Goal: Task Accomplishment & Management: Manage account settings

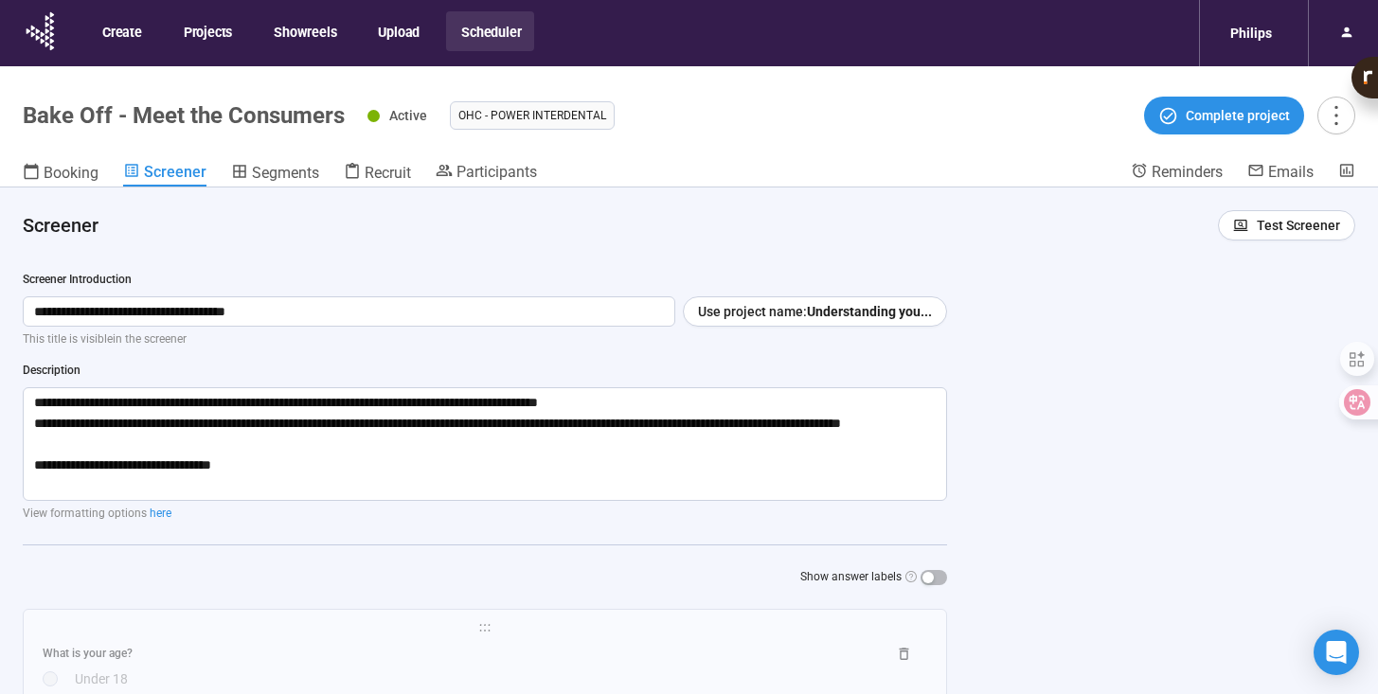
scroll to position [71, 0]
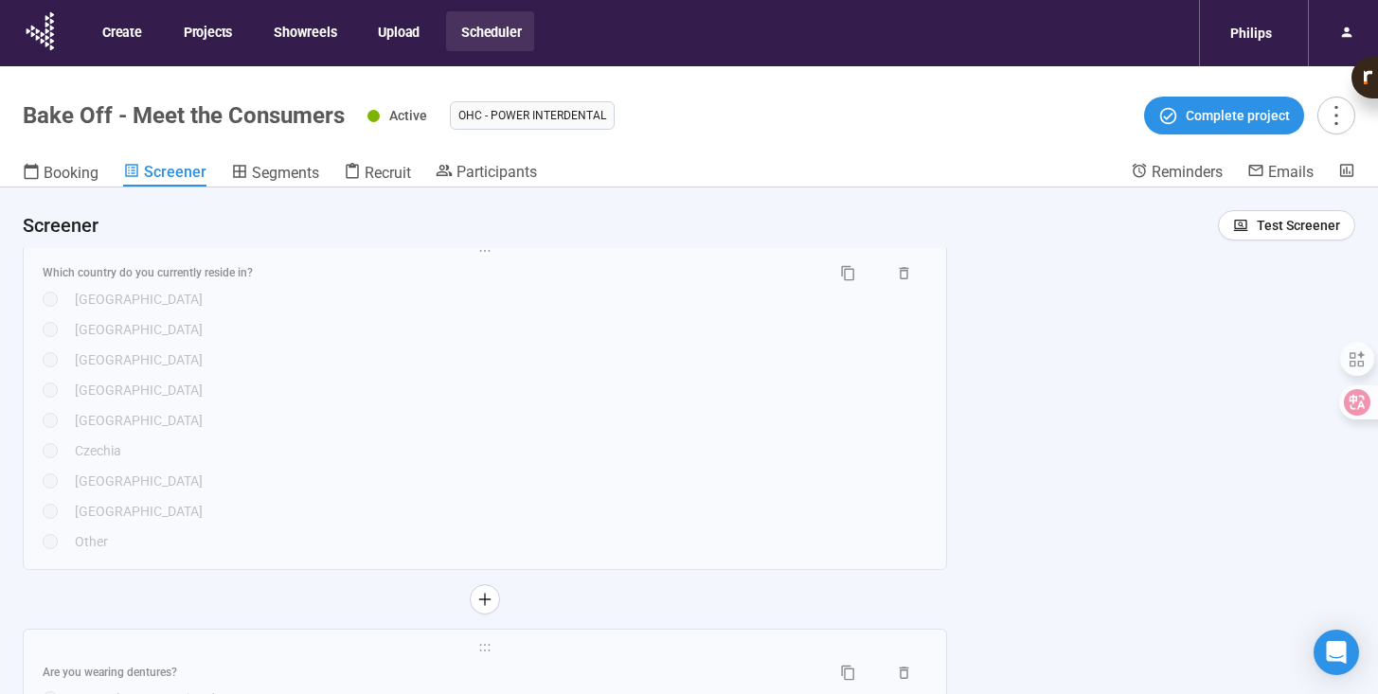
scroll to position [232, 0]
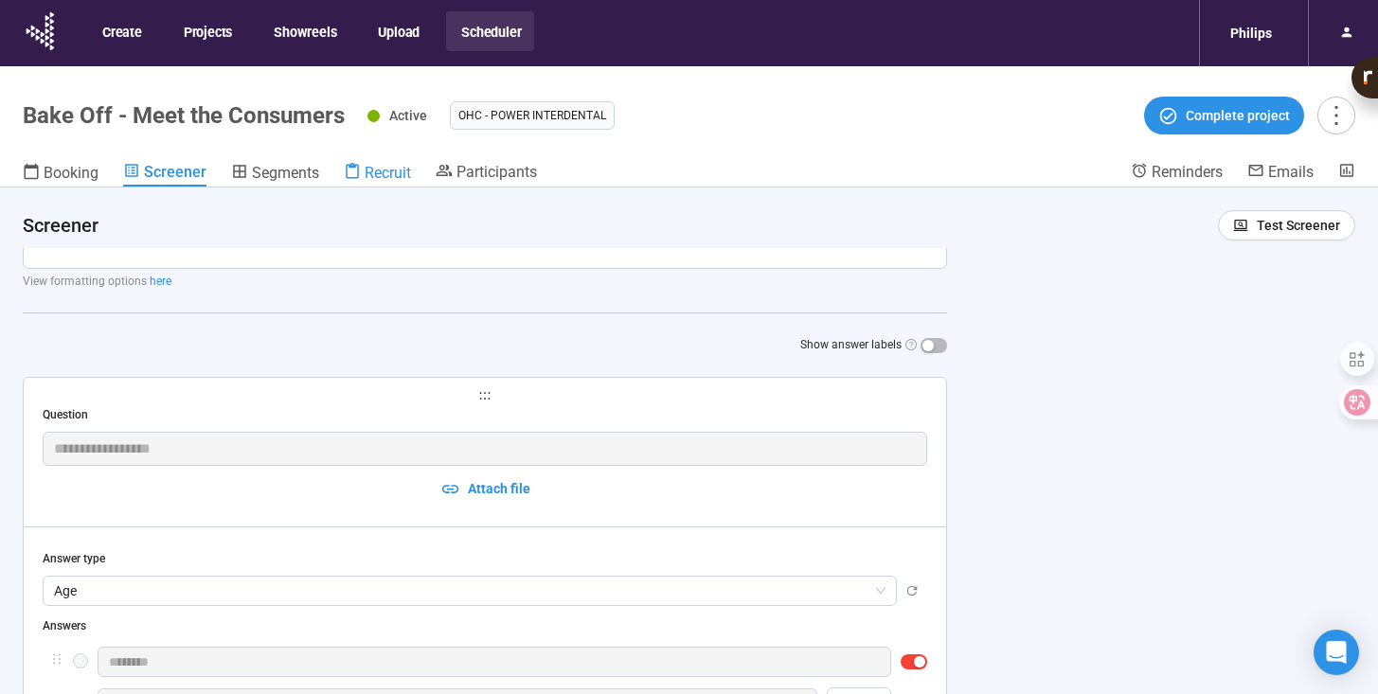
click at [396, 174] on span "Recruit" at bounding box center [388, 173] width 46 height 18
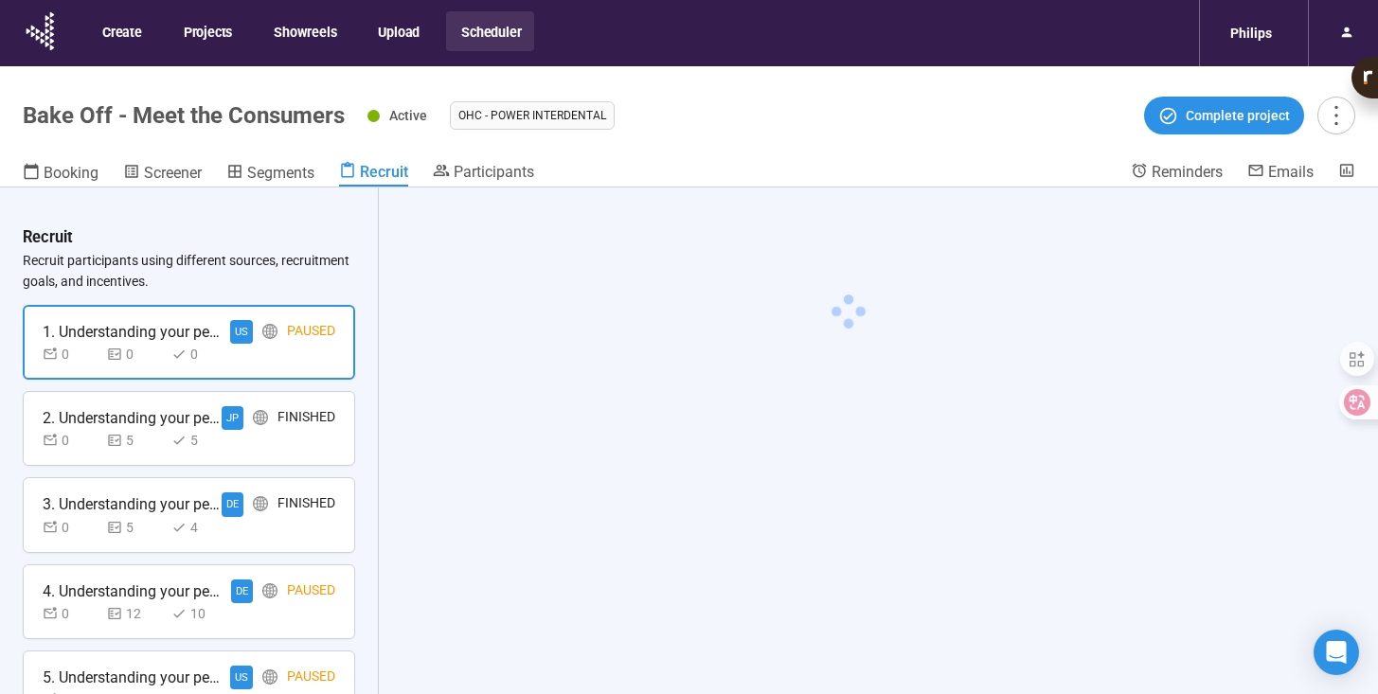
scroll to position [743, 0]
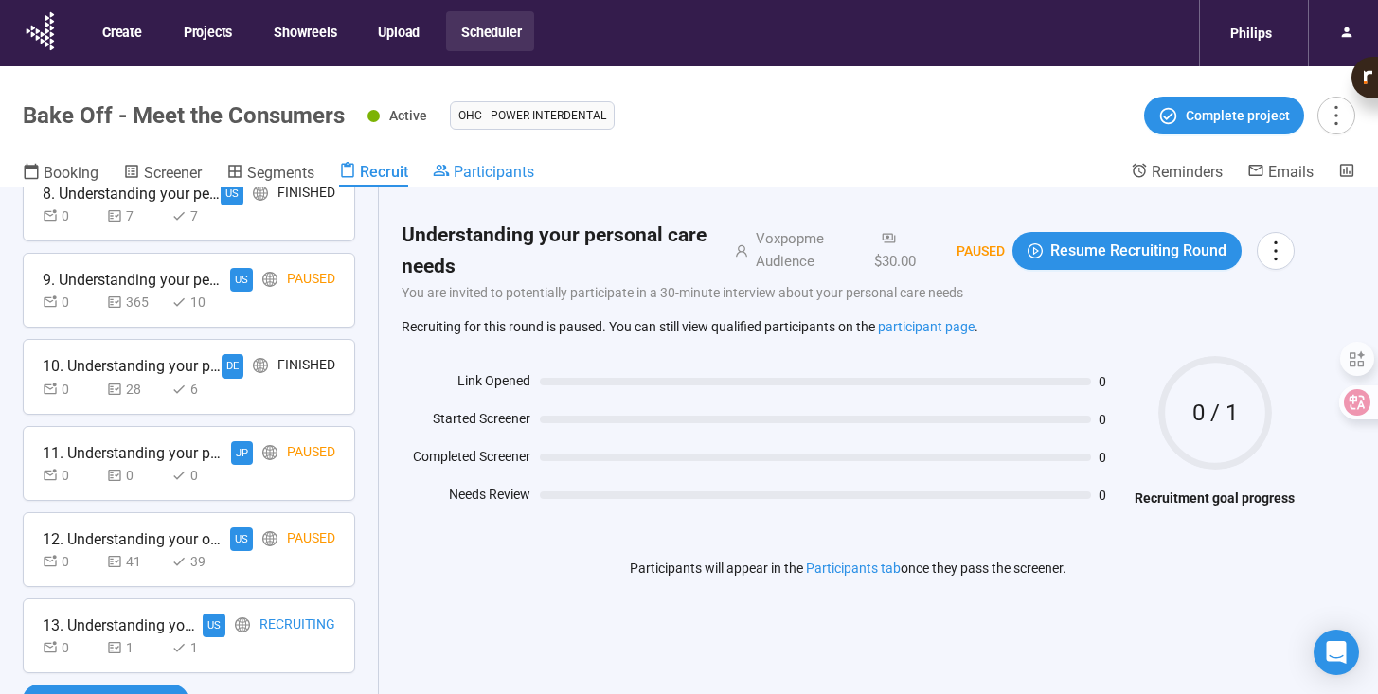
click at [511, 168] on span "Participants" at bounding box center [494, 172] width 81 height 18
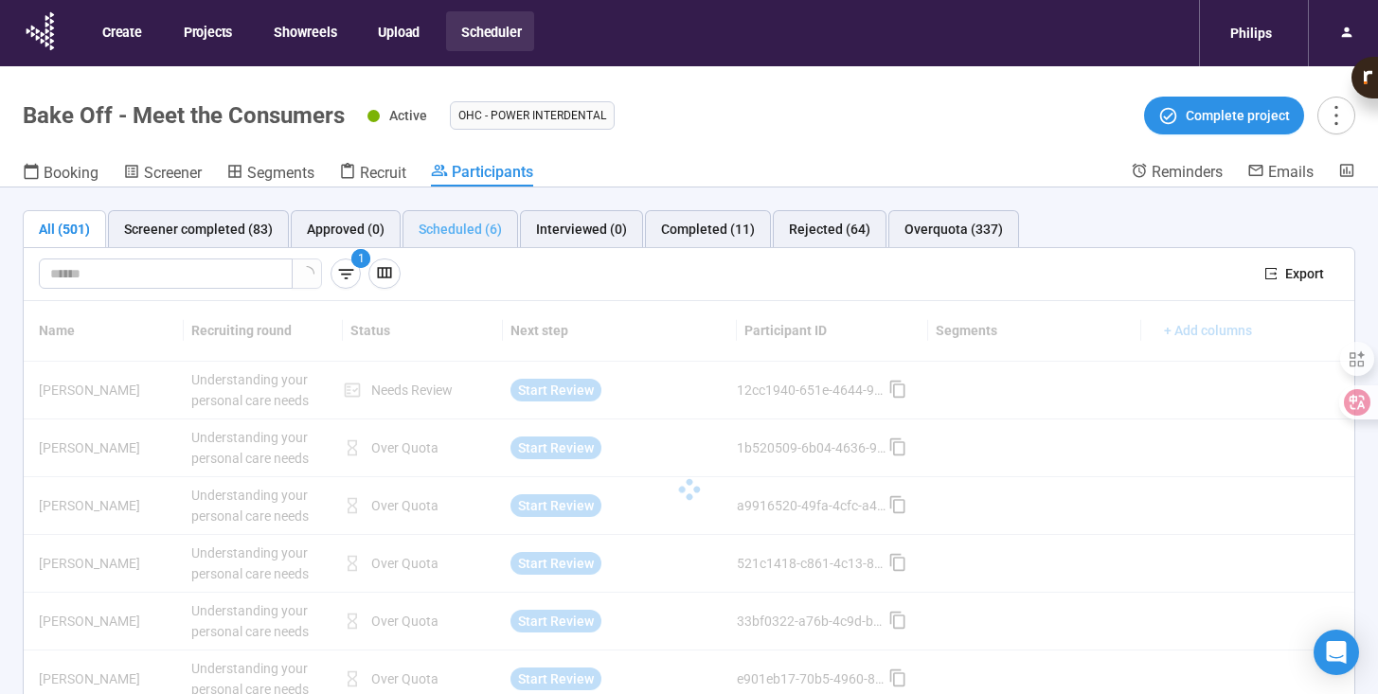
click at [478, 240] on div "Scheduled (6)" at bounding box center [461, 229] width 116 height 38
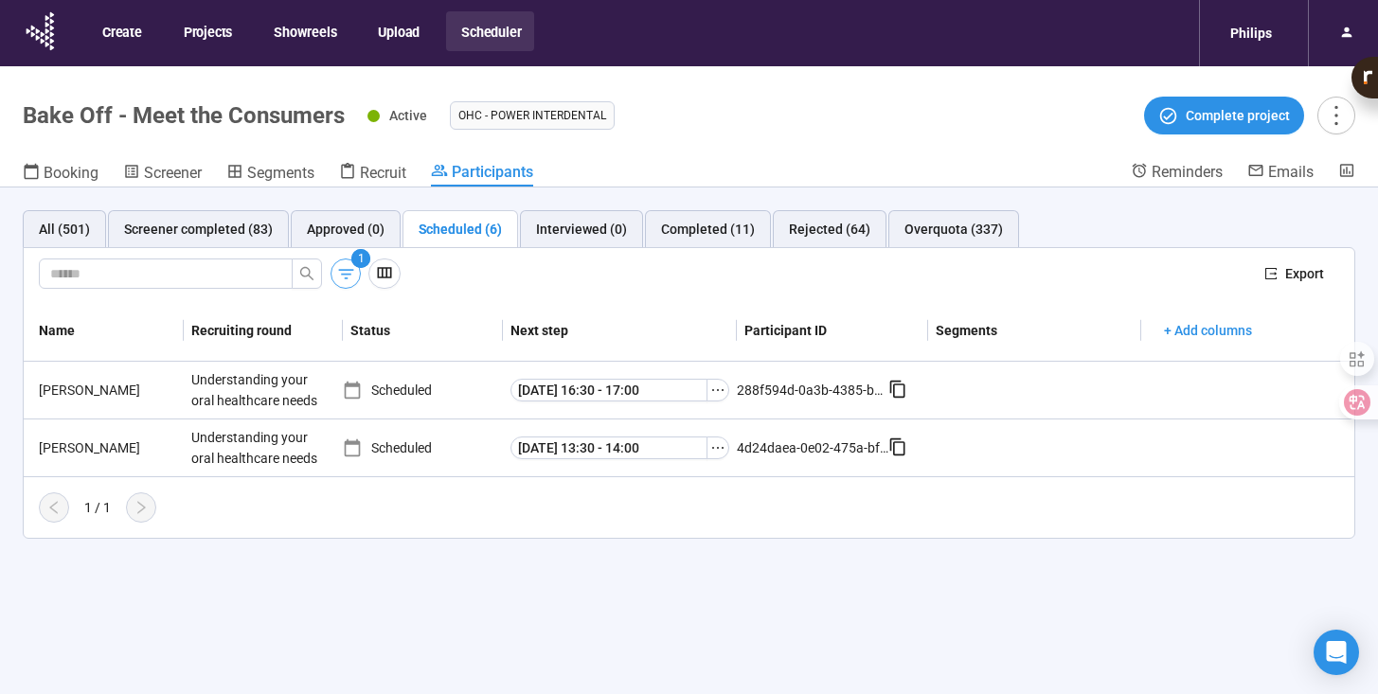
click at [344, 270] on icon "button" at bounding box center [345, 274] width 15 height 10
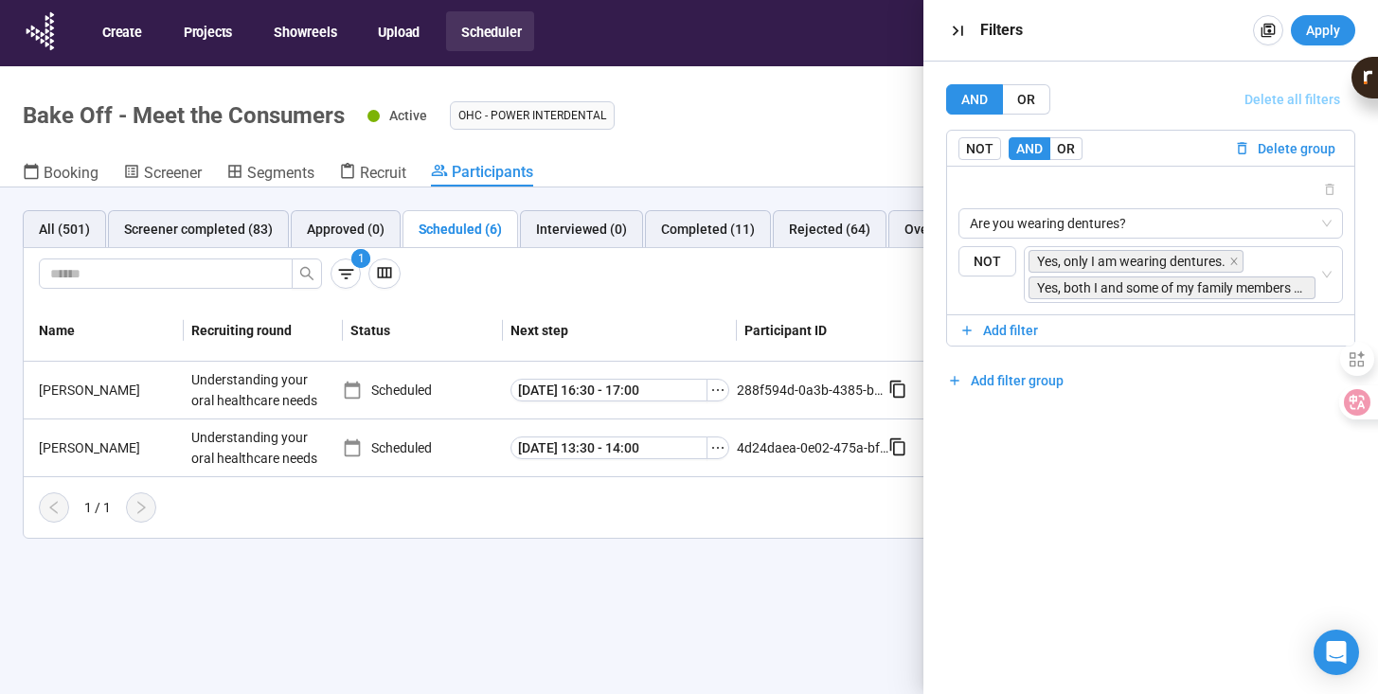
click at [1295, 97] on span "Delete all filters" at bounding box center [1293, 99] width 96 height 21
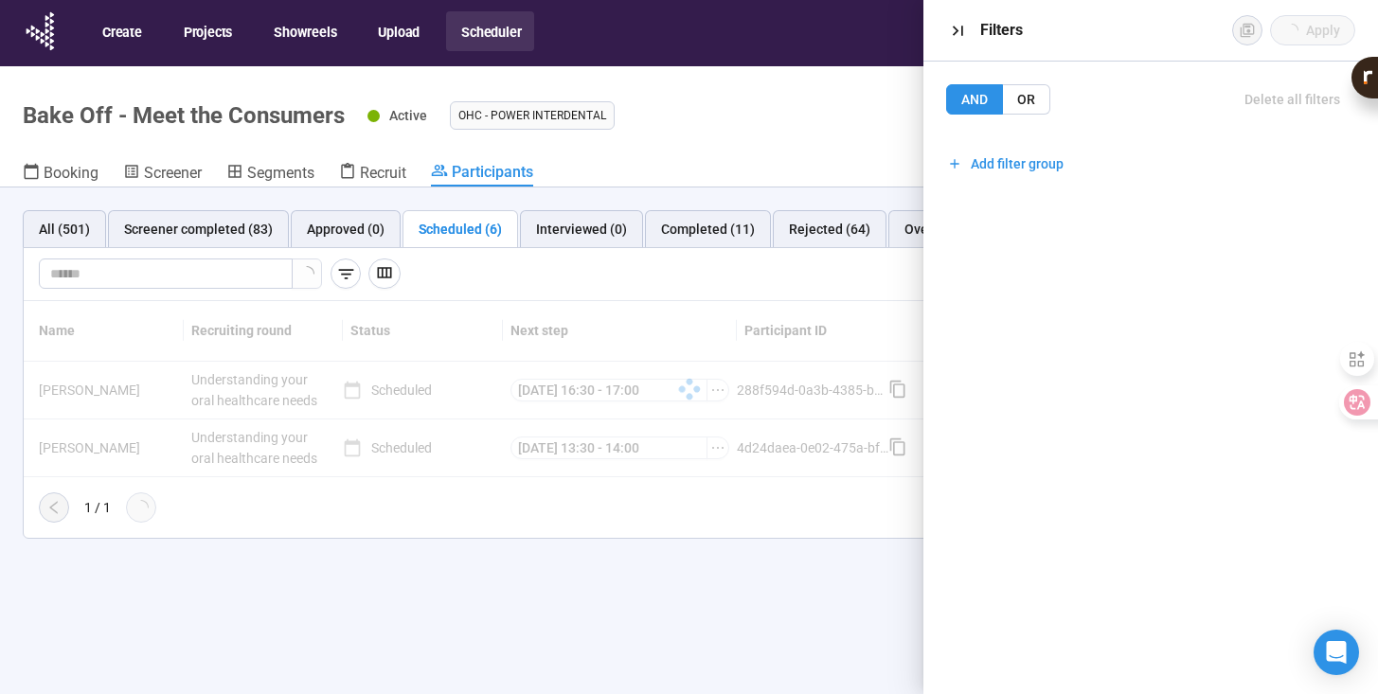
click at [766, 153] on header "Bake Off - Meet the Consumers Active OHC - Power Interdental Complete project B…" at bounding box center [689, 126] width 1378 height 121
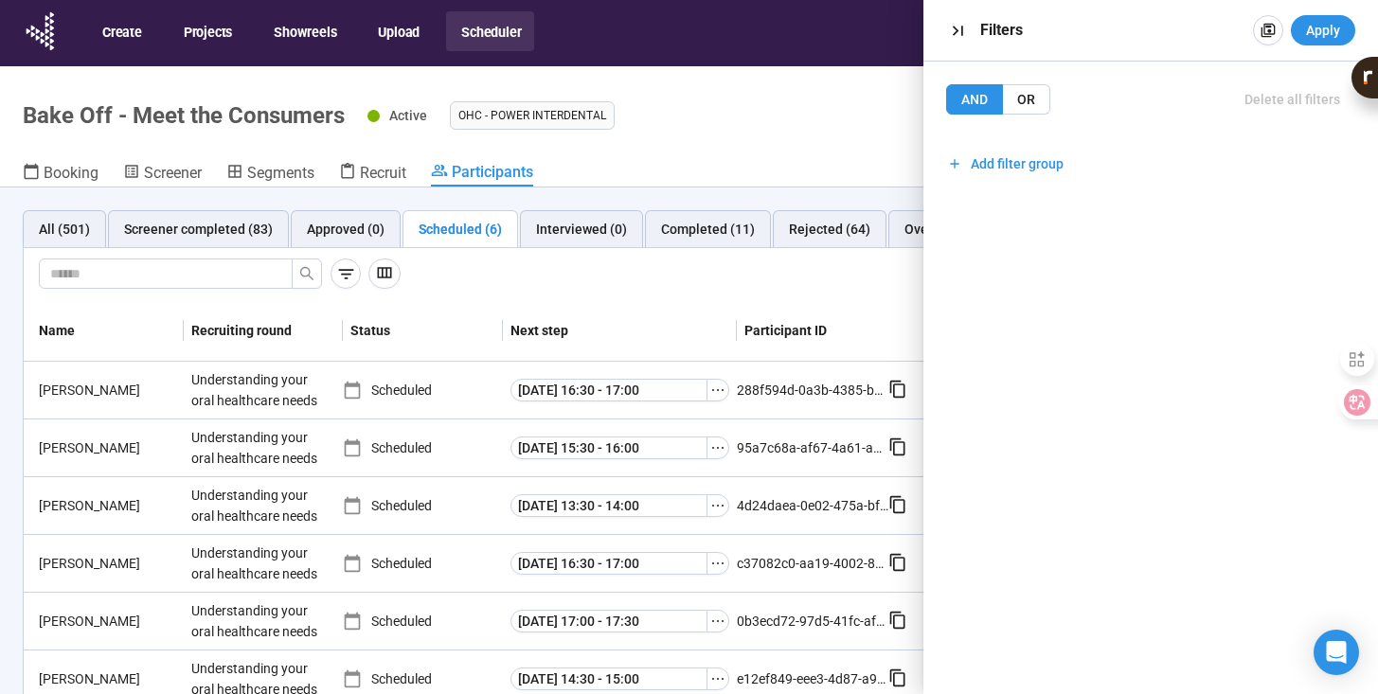
click at [766, 153] on header "Bake Off - Meet the Consumers Active OHC - Power Interdental Complete project B…" at bounding box center [689, 126] width 1378 height 121
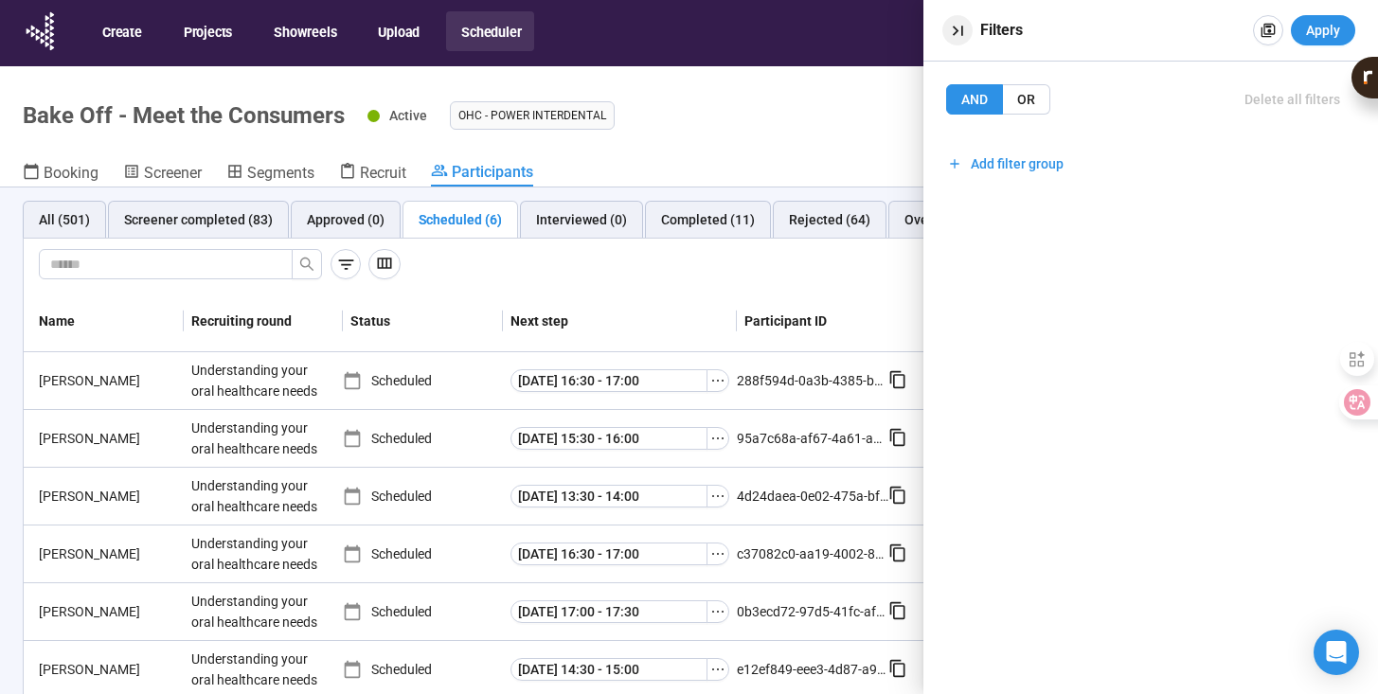
click at [963, 31] on icon "button" at bounding box center [958, 31] width 20 height 20
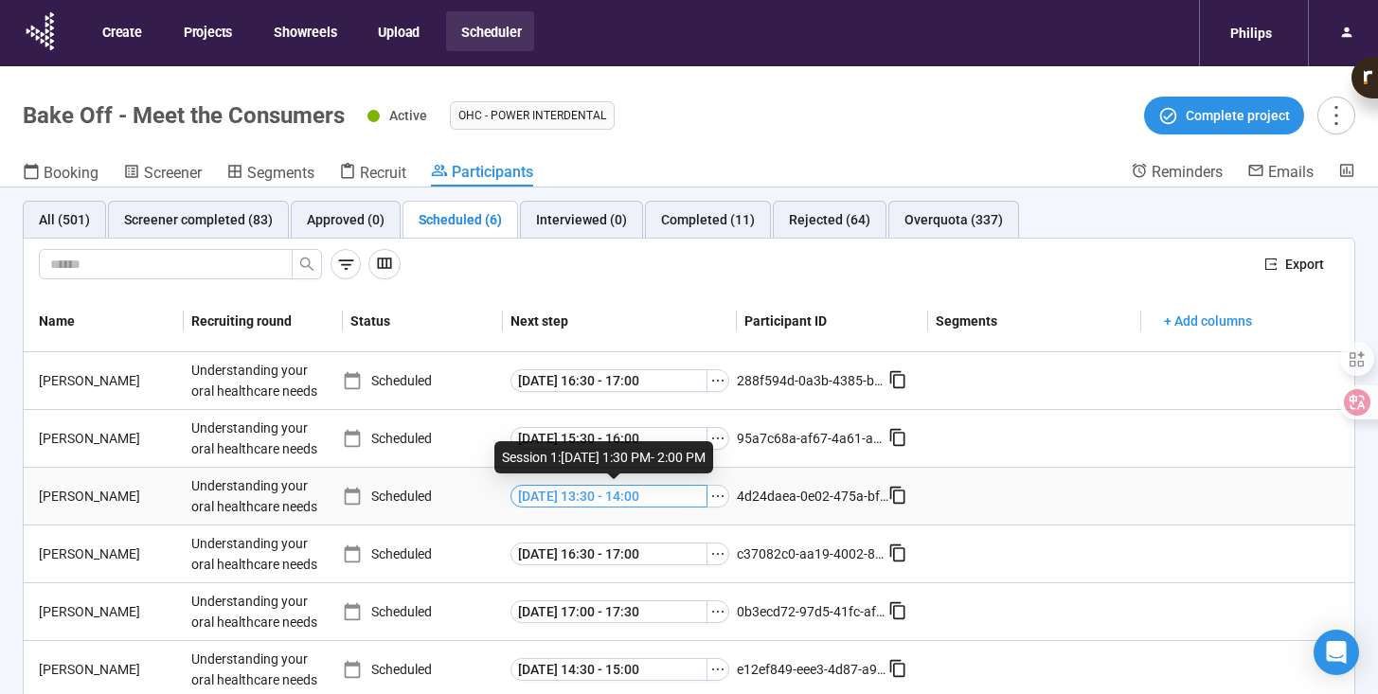
scroll to position [39, 0]
